Goal: Ask a question: Seek information or help from site administrators or community

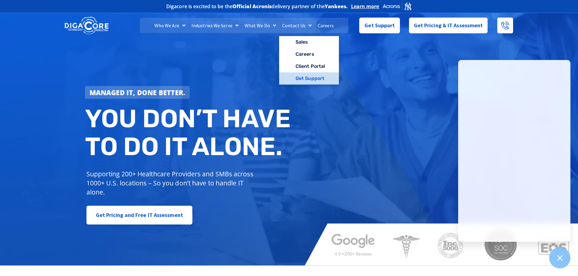
click at [307, 78] on link "Get Support" at bounding box center [309, 78] width 60 height 12
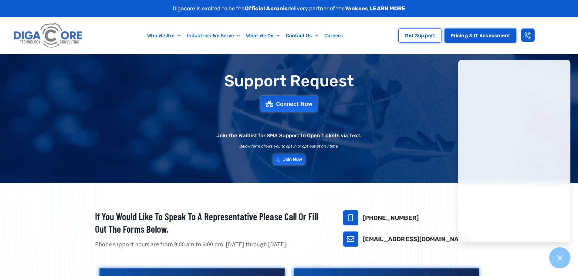
click at [379, 238] on link "[EMAIL_ADDRESS][DOMAIN_NAME]" at bounding box center [416, 239] width 107 height 7
click at [375, 66] on div "Support Request Connect Now Join the Waitlist for SMS Support to Open Tickets v…" at bounding box center [289, 118] width 578 height 129
click at [424, 36] on span "Get Support" at bounding box center [420, 35] width 30 height 5
